Goal: Check status: Check status

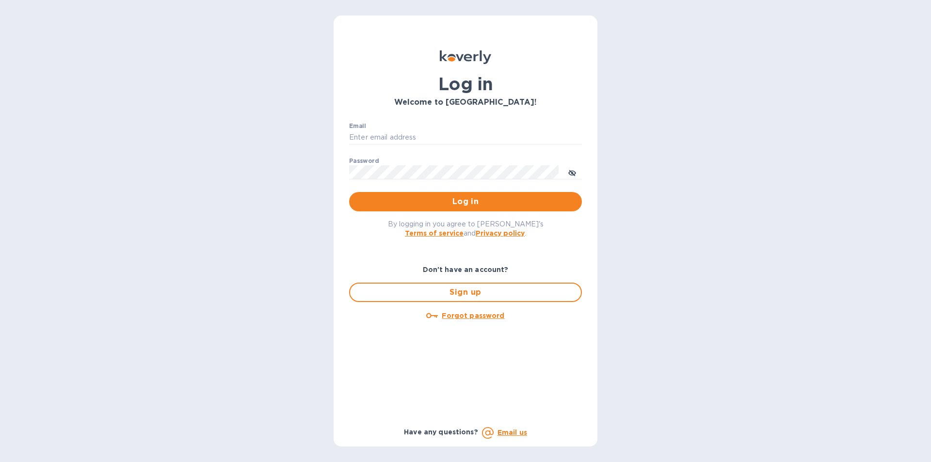
type input "[EMAIL_ADDRESS][DOMAIN_NAME]"
click at [698, 209] on div "Log in Welcome to [GEOGRAPHIC_DATA]! Email [EMAIL_ADDRESS][DOMAIN_NAME] ​ Passw…" at bounding box center [465, 231] width 931 height 462
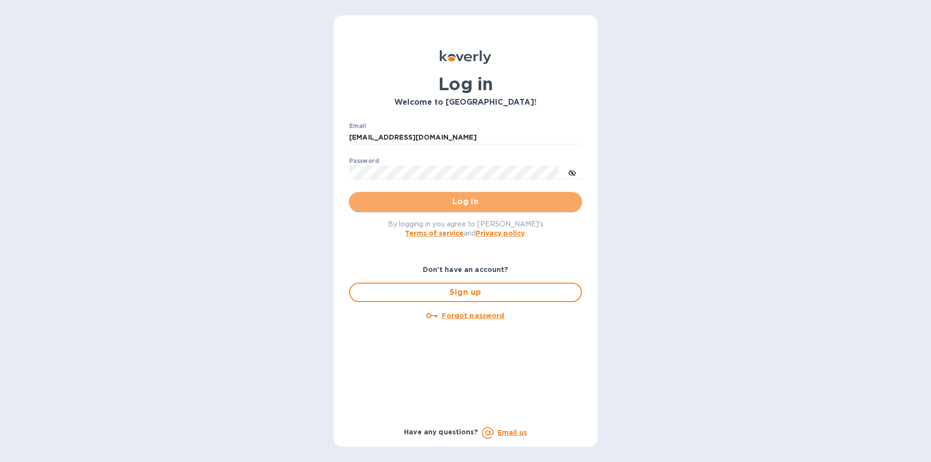
click at [467, 202] on span "Log in" at bounding box center [465, 202] width 217 height 12
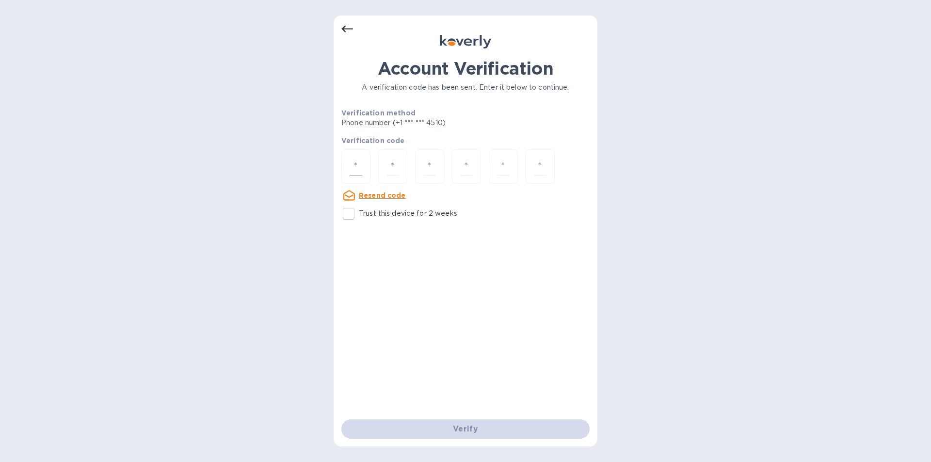
click at [365, 163] on div at bounding box center [355, 166] width 29 height 34
type input "3"
type input "2"
type input "6"
type input "2"
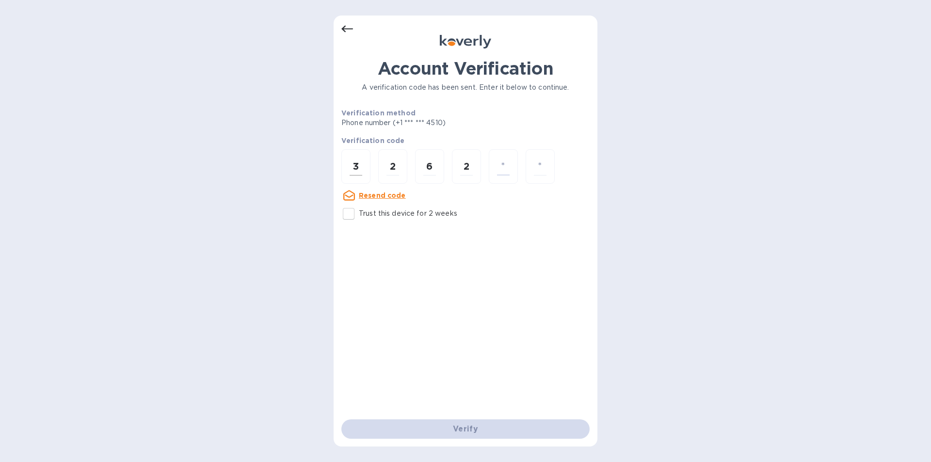
type input "5"
type input "2"
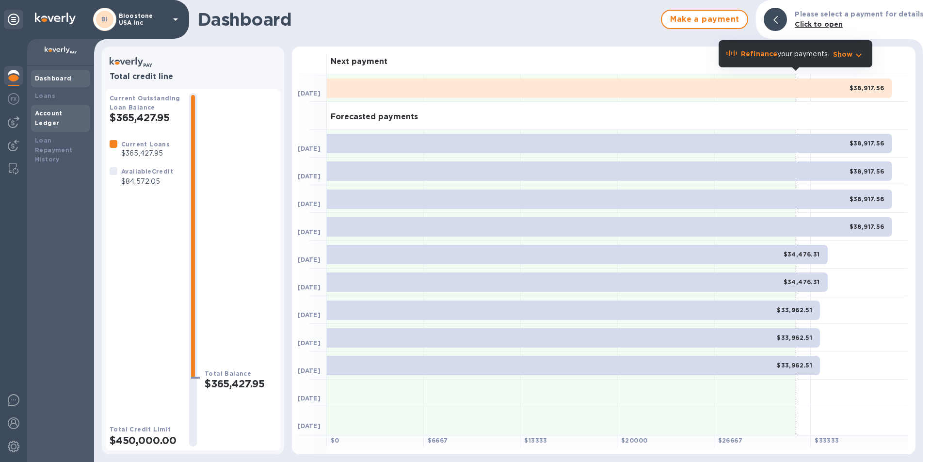
click at [53, 116] on b "Account Ledger" at bounding box center [49, 118] width 28 height 17
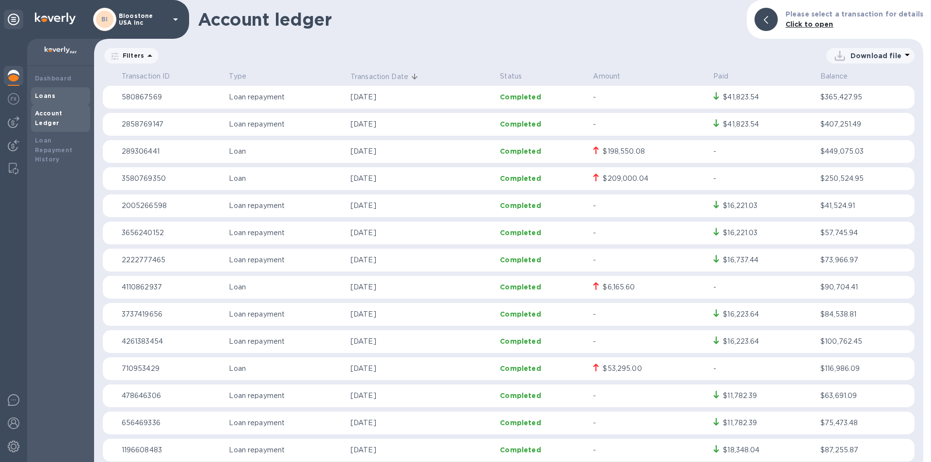
click at [46, 98] on b "Loans" at bounding box center [45, 95] width 20 height 7
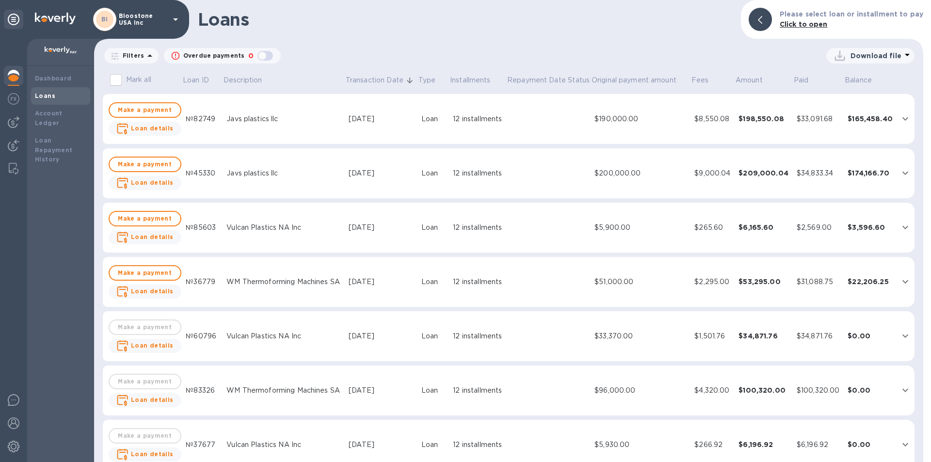
click at [845, 52] on icon at bounding box center [840, 56] width 16 height 16
click at [860, 106] on li "PDF file" at bounding box center [871, 106] width 66 height 27
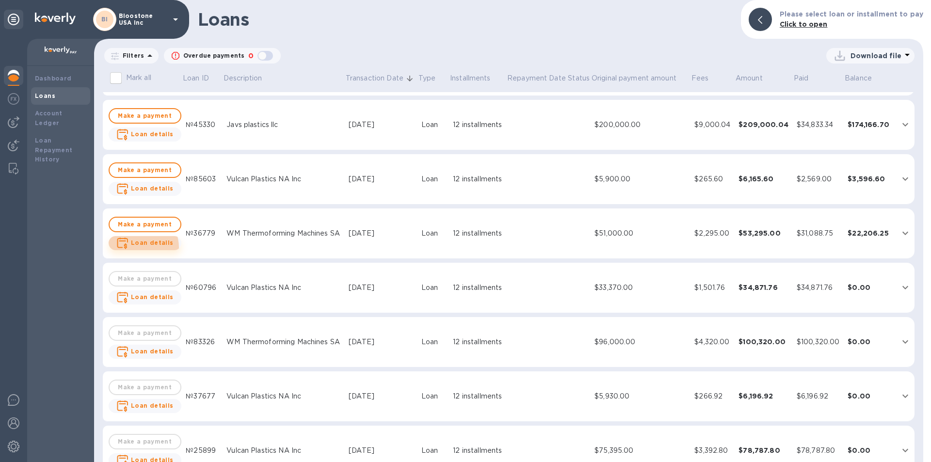
click at [138, 248] on span "Loan details" at bounding box center [152, 243] width 43 height 10
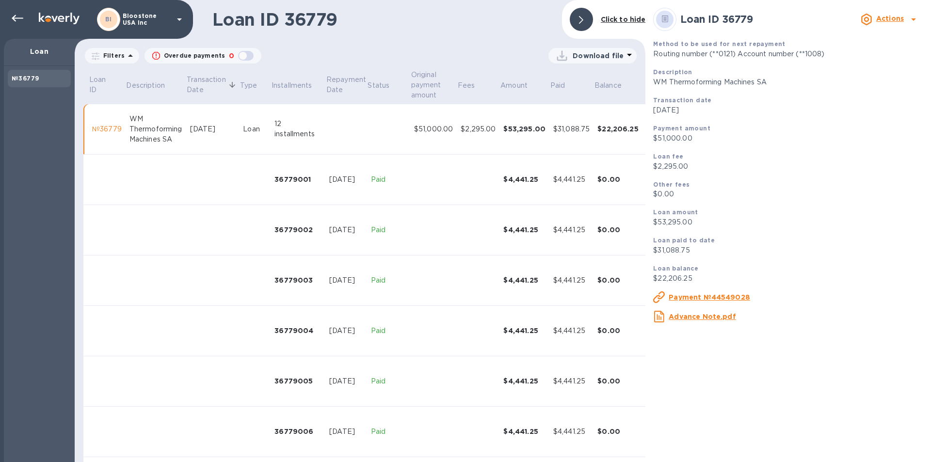
click at [584, 33] on div at bounding box center [581, 19] width 31 height 31
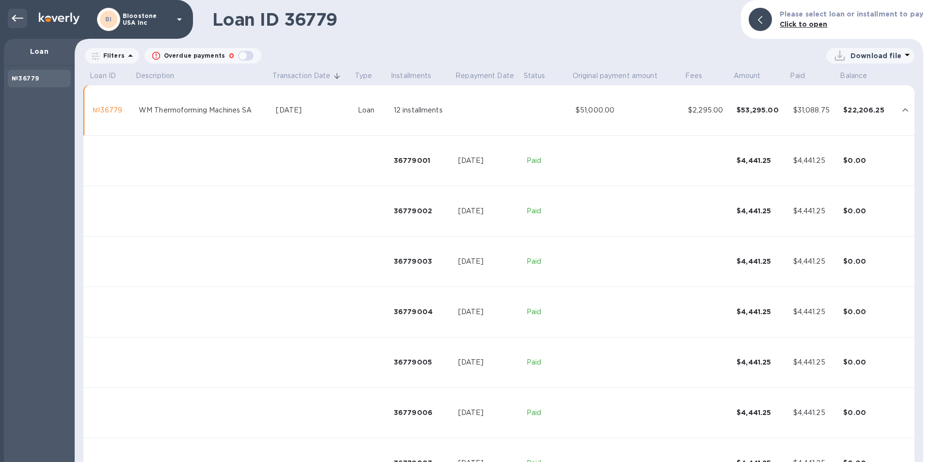
click at [17, 19] on icon at bounding box center [18, 19] width 12 height 12
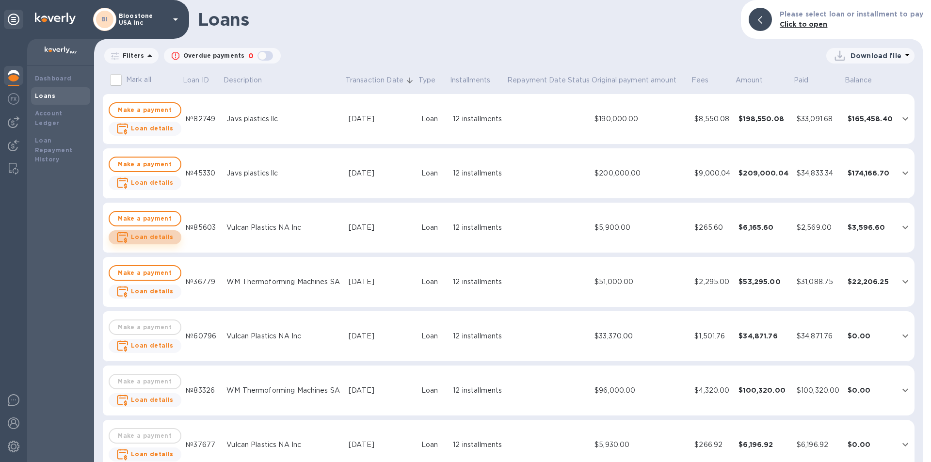
click at [156, 235] on b "Loan details" at bounding box center [152, 236] width 43 height 7
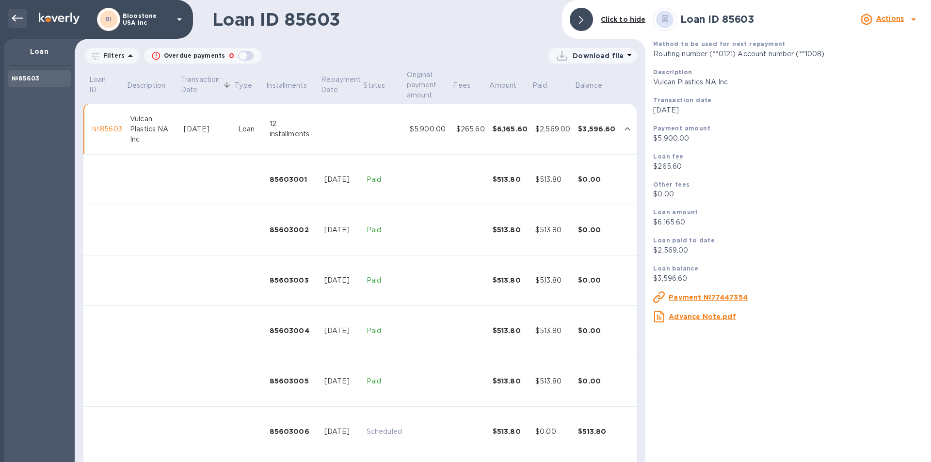
click at [19, 18] on icon at bounding box center [18, 19] width 12 height 12
